Goal: Check status: Check status

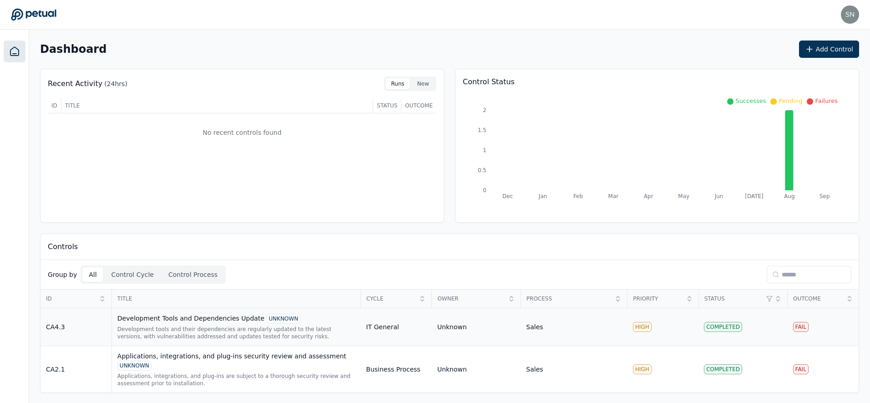
click at [176, 326] on div "Development tools and their dependencies are regularly updated to the latest ve…" at bounding box center [236, 332] width 238 height 15
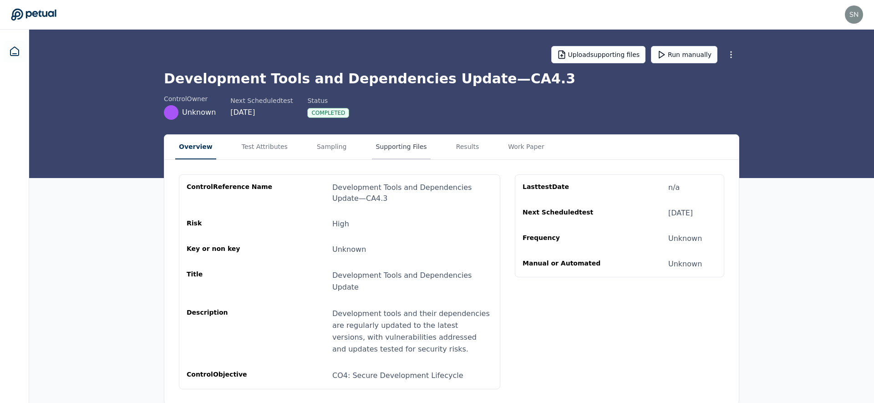
click at [407, 146] on button "Supporting Files" at bounding box center [401, 147] width 58 height 25
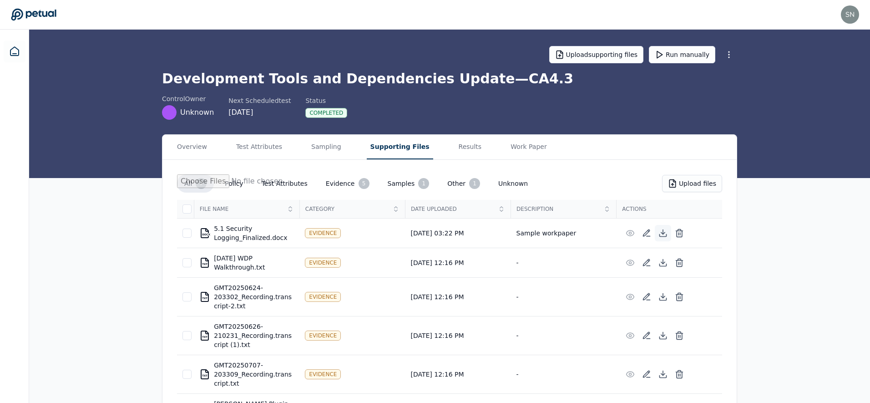
click at [665, 233] on icon at bounding box center [663, 232] width 9 height 9
click at [105, 274] on div "Overview Test Attributes Sampling Supporting Files Results Work Paper All 7 Pol…" at bounding box center [449, 299] width 841 height 331
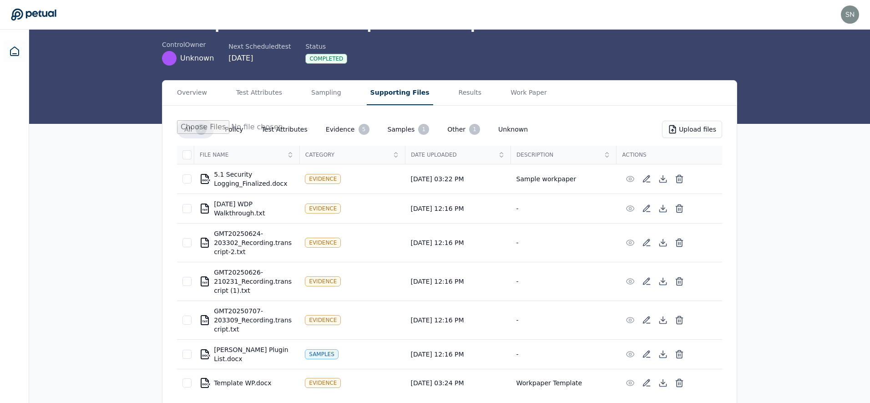
scroll to position [61, 0]
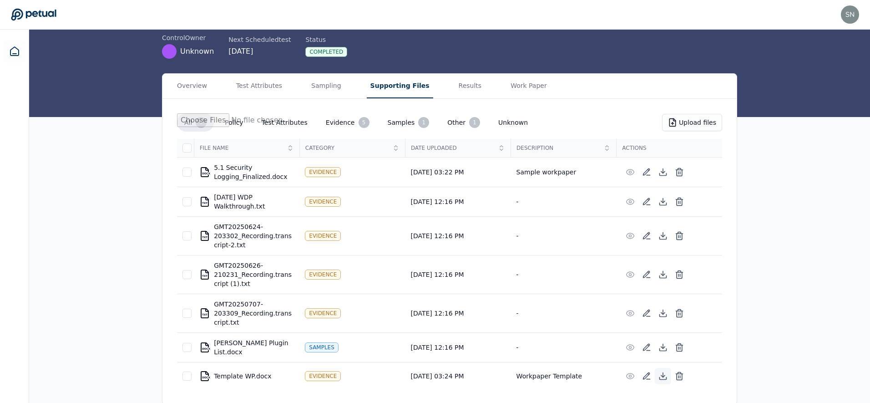
click at [660, 374] on icon at bounding box center [663, 375] width 9 height 9
